Goal: Find specific page/section: Find specific page/section

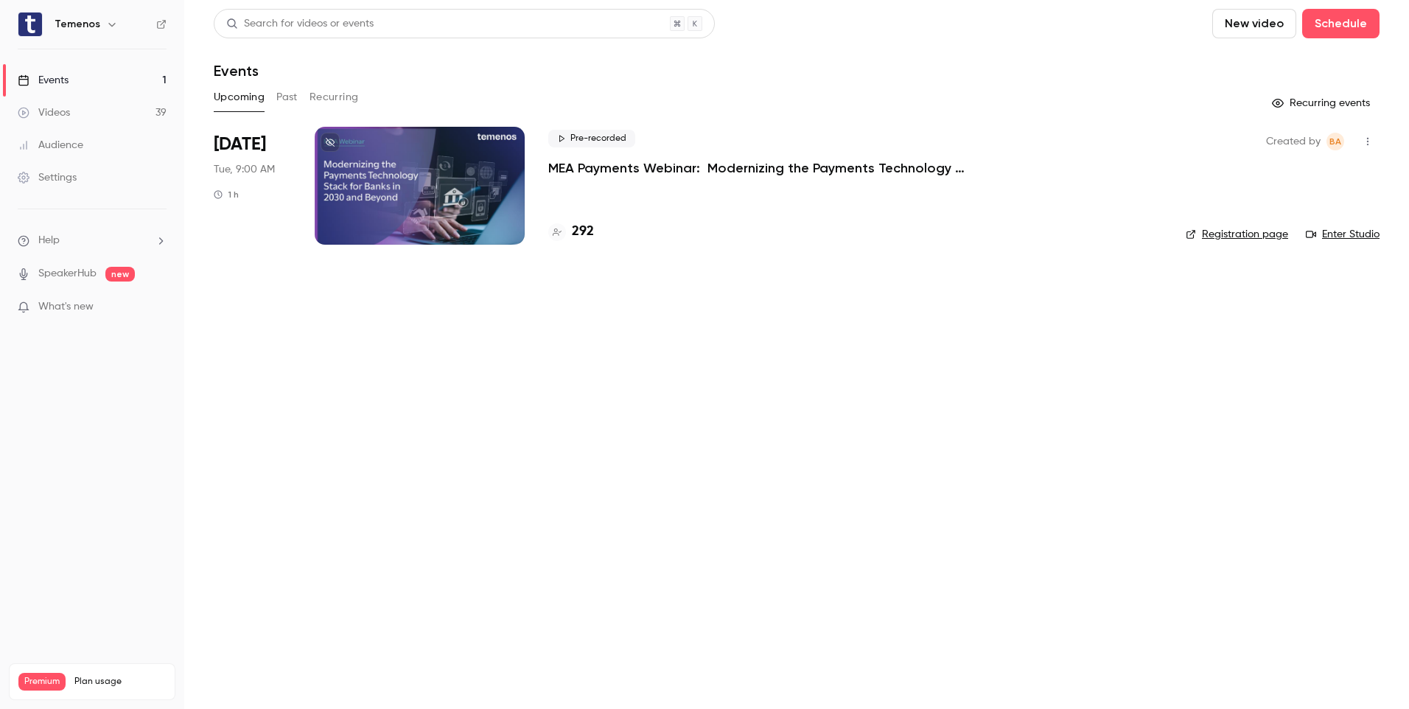
click at [461, 208] on div at bounding box center [420, 186] width 210 height 118
